Goal: Obtain resource: Download file/media

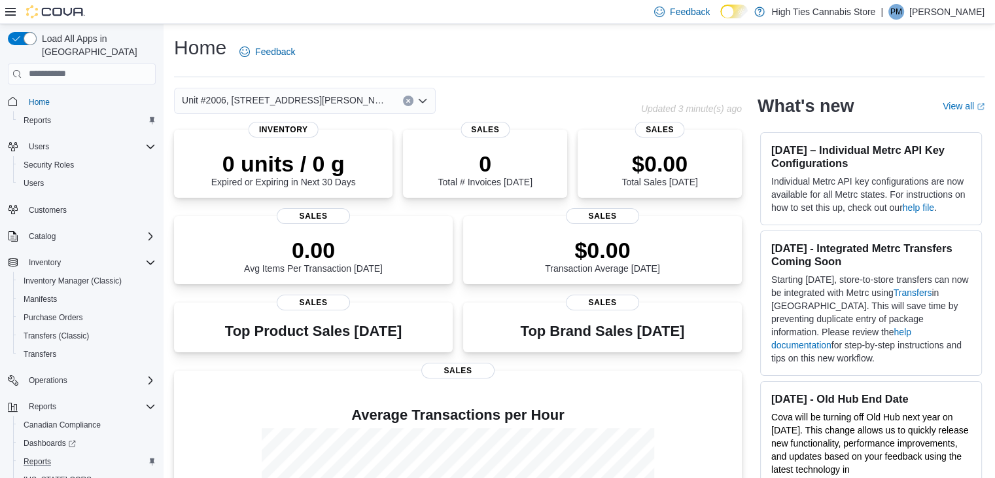
click at [84, 453] on div "Reports" at bounding box center [86, 461] width 137 height 16
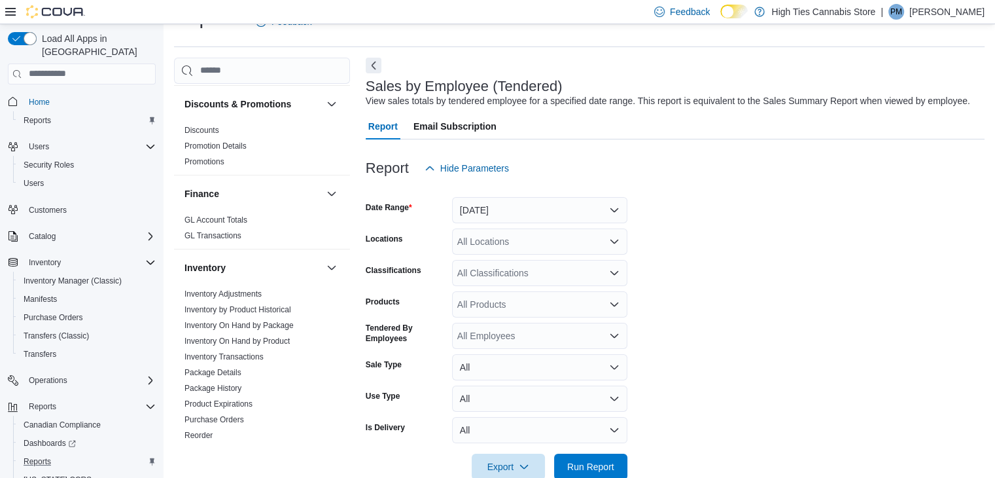
scroll to position [261, 0]
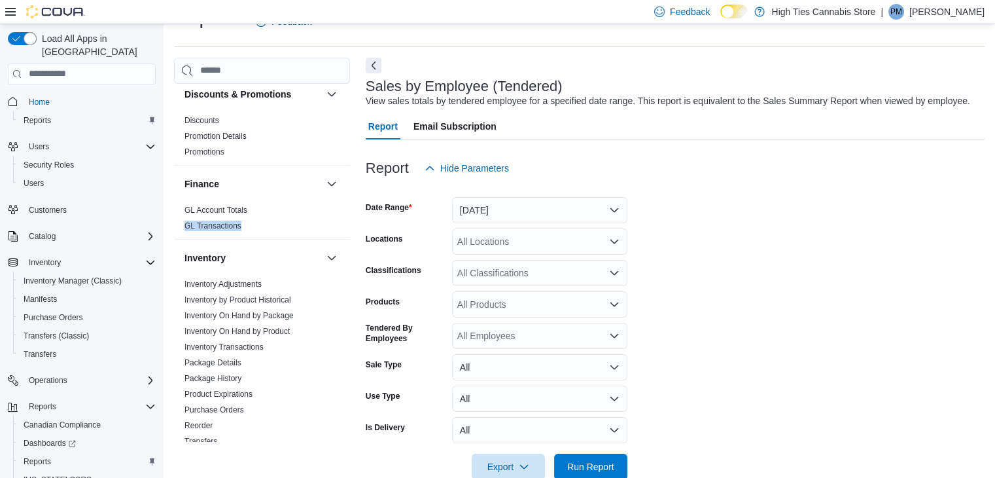
drag, startPoint x: 337, startPoint y: 231, endPoint x: 343, endPoint y: 203, distance: 28.1
click at [343, 203] on div "Cash Management Cash Management Cash Out Details Compliance OCS Transaction Sub…" at bounding box center [262, 263] width 176 height 358
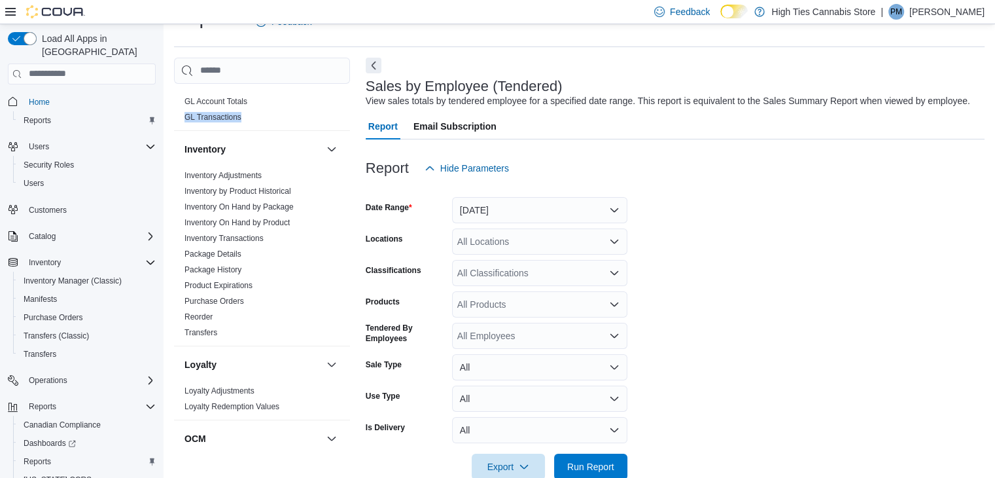
scroll to position [364, 0]
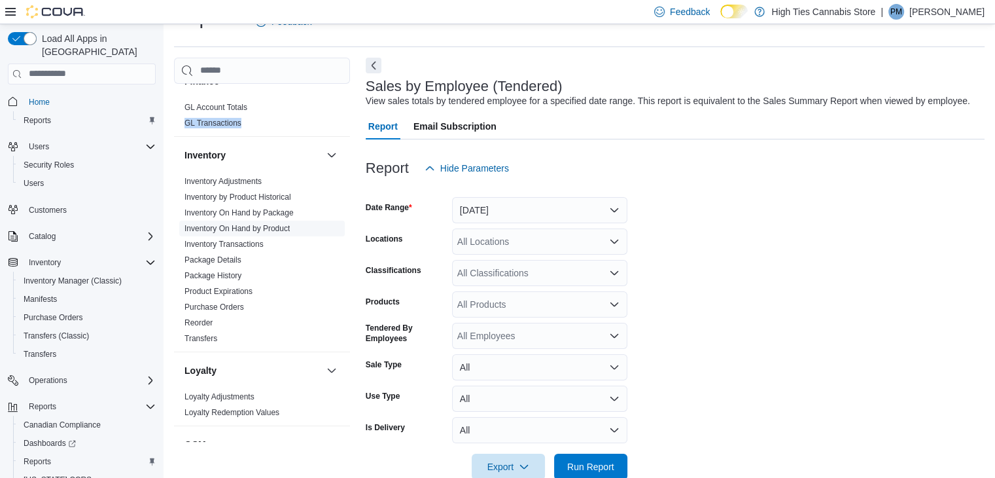
click at [271, 224] on link "Inventory On Hand by Product" at bounding box center [236, 228] width 105 height 9
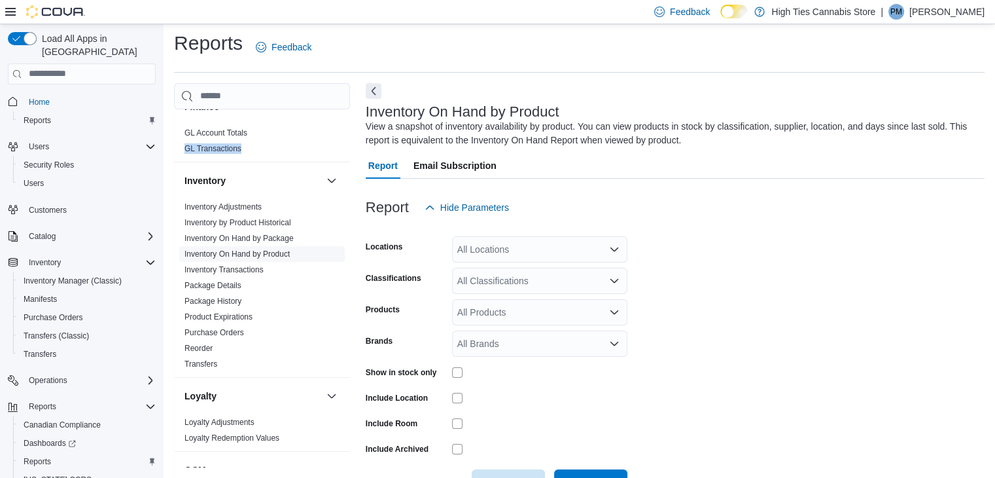
scroll to position [44, 0]
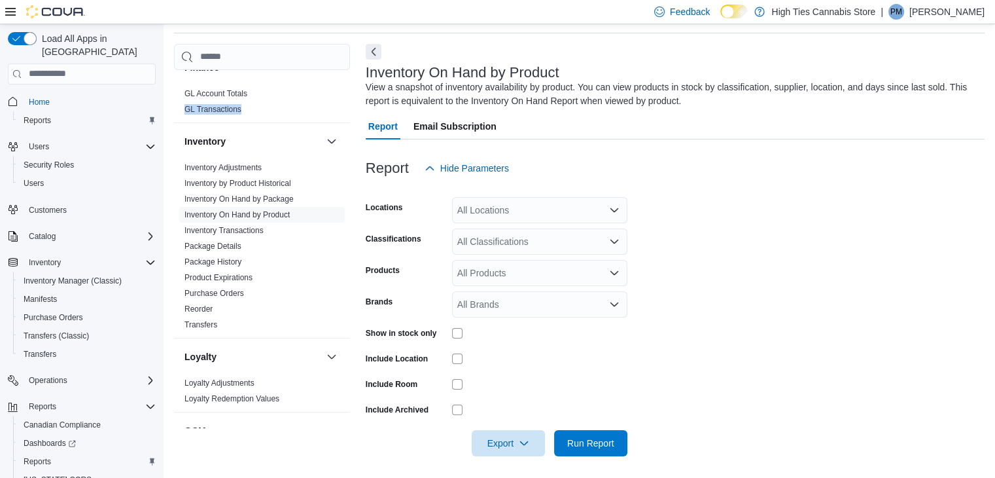
click at [613, 215] on icon "Open list of options" at bounding box center [614, 210] width 10 height 10
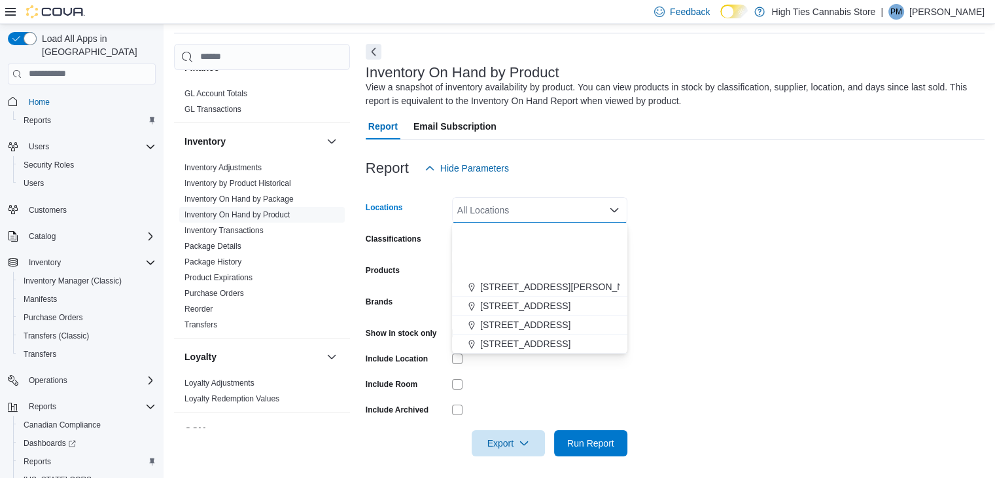
scroll to position [230, 0]
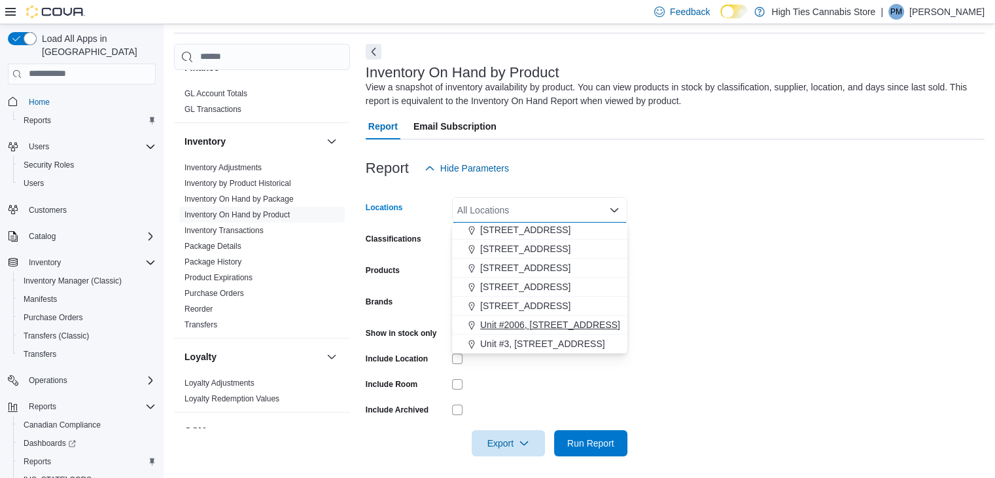
click at [584, 321] on span "Unit #2006, 3320 McCarthy Blvd" at bounding box center [587, 324] width 215 height 13
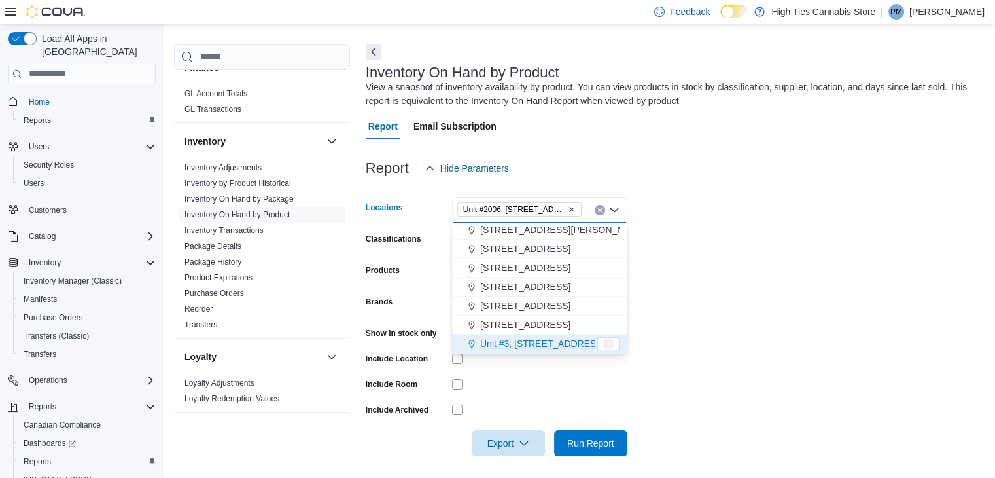
scroll to position [211, 0]
click at [665, 270] on form "Locations Unit #2006, 3320 McCarthy Blvd Combo box. Selected. Unit #2006, 3320 …" at bounding box center [675, 318] width 619 height 275
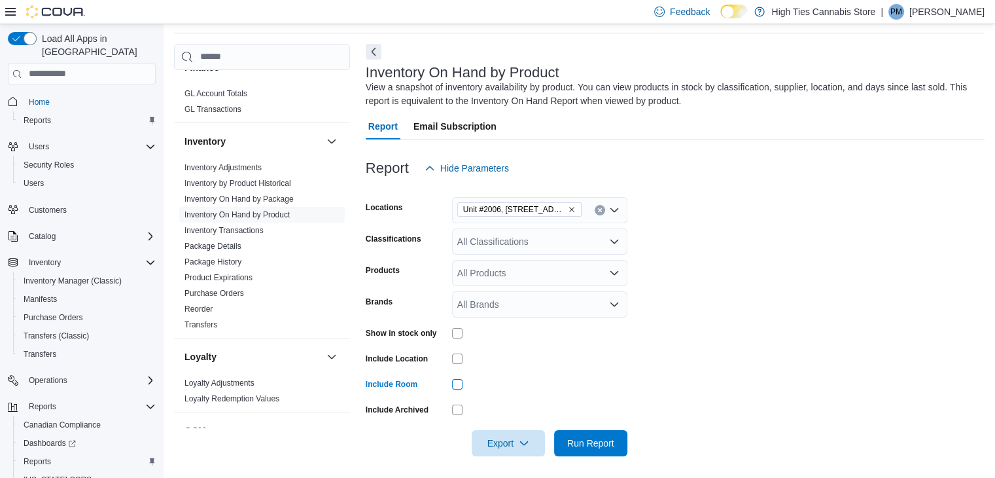
scroll to position [48, 0]
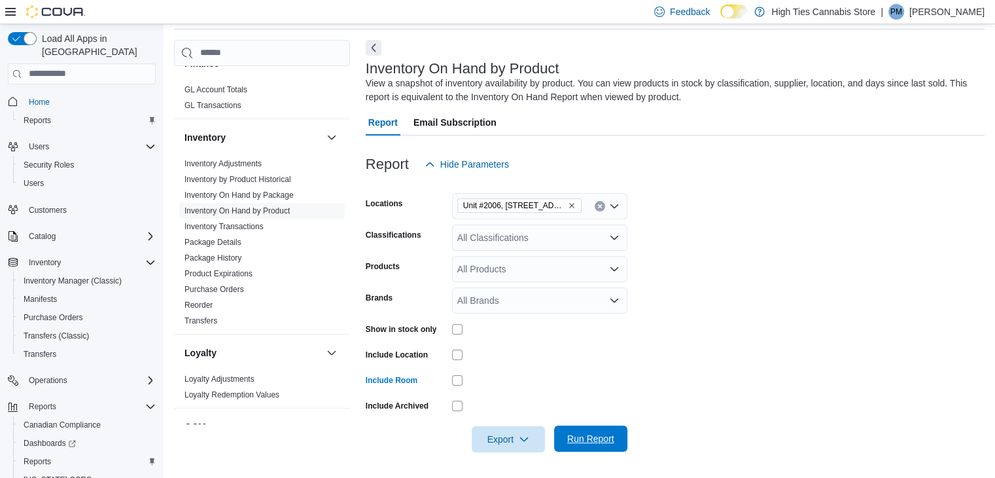
click at [591, 439] on span "Run Report" at bounding box center [590, 438] width 47 height 13
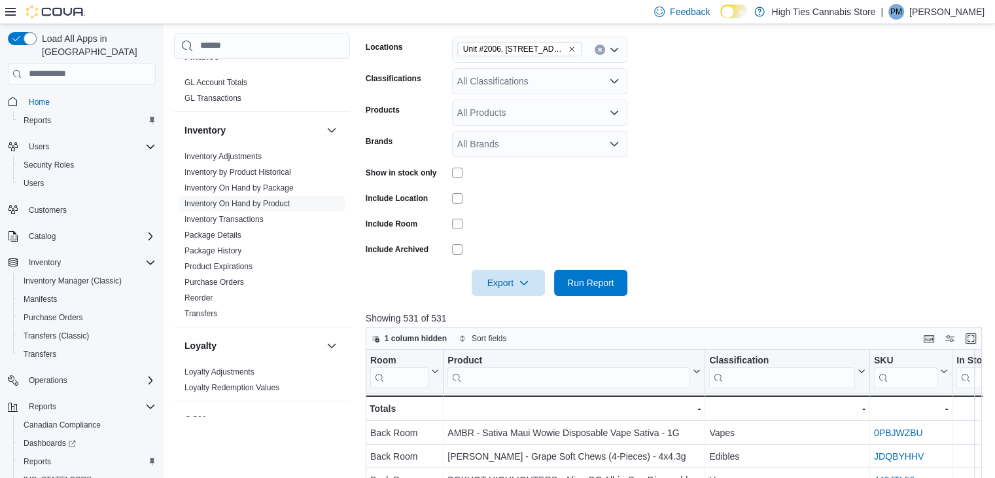
scroll to position [202, 0]
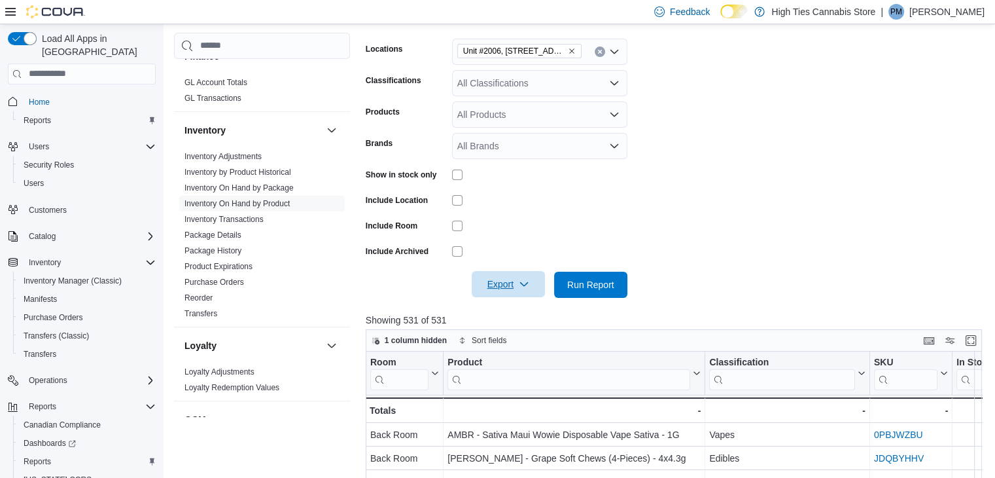
click at [507, 283] on span "Export" at bounding box center [508, 284] width 58 height 26
click at [508, 308] on span "Export to Excel" at bounding box center [510, 310] width 59 height 10
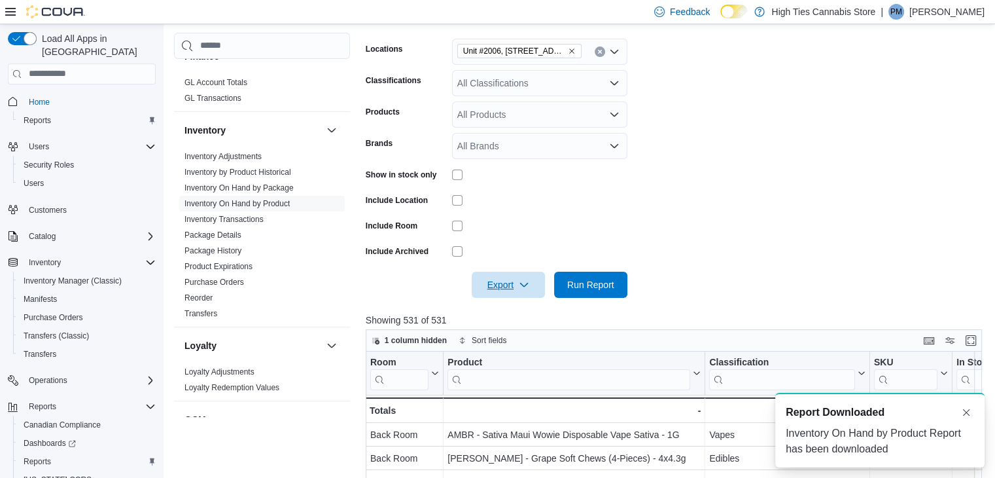
scroll to position [0, 0]
